Goal: Navigation & Orientation: Find specific page/section

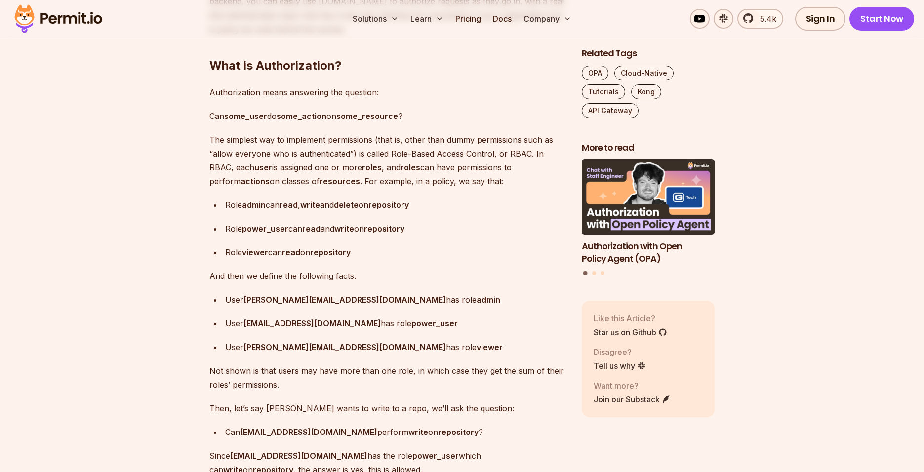
scroll to position [829, 0]
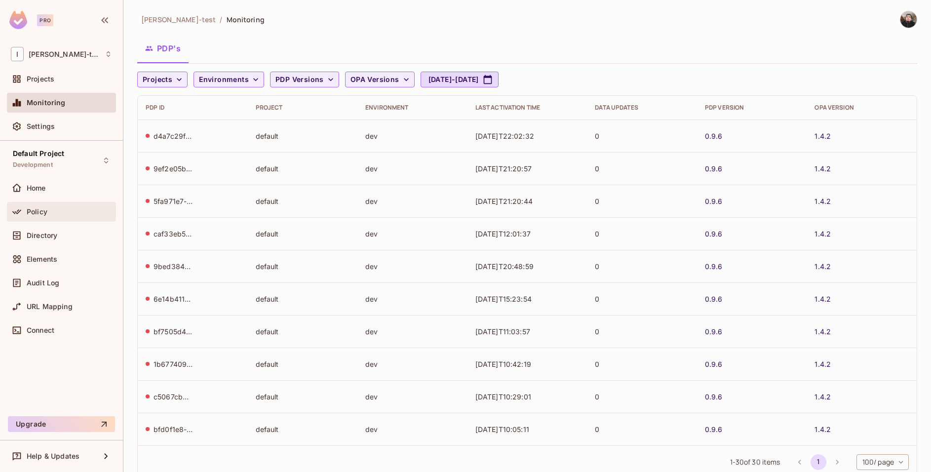
click at [79, 208] on div "Policy" at bounding box center [69, 212] width 85 height 8
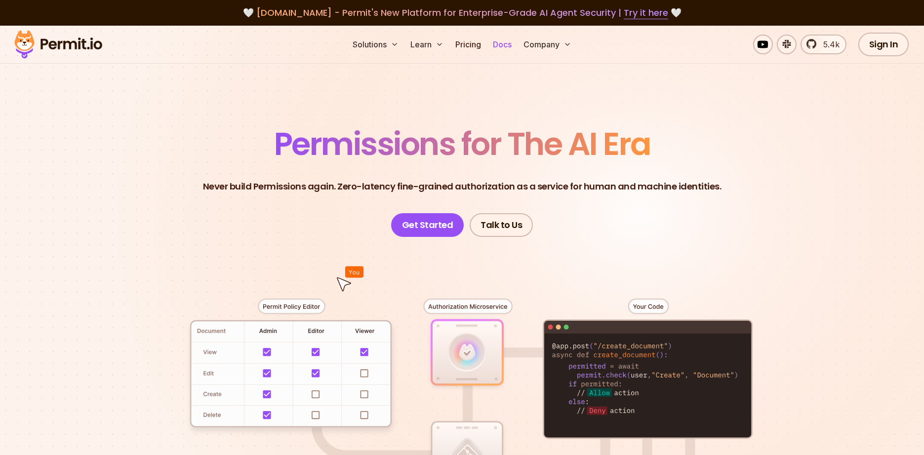
click at [498, 46] on link "Docs" at bounding box center [502, 45] width 27 height 20
